Goal: Browse casually: Explore the website without a specific task or goal

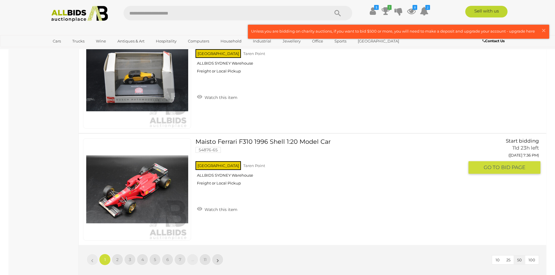
scroll to position [5386, 0]
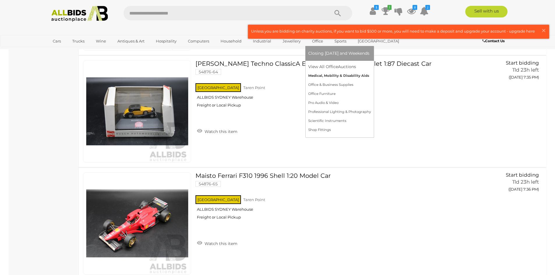
click at [323, 75] on link "Medical, Mobility & Disability Aids" at bounding box center [339, 75] width 63 height 9
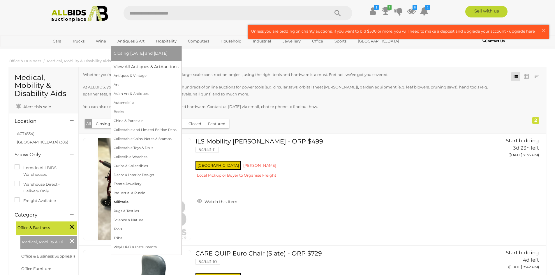
click at [118, 202] on link "Militaria" at bounding box center [146, 202] width 65 height 9
